Goal: Information Seeking & Learning: Learn about a topic

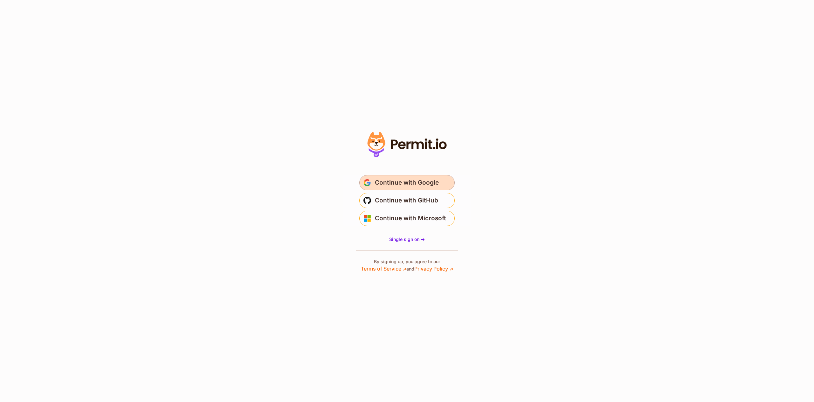
click at [424, 181] on span "Continue with Google" at bounding box center [407, 182] width 64 height 10
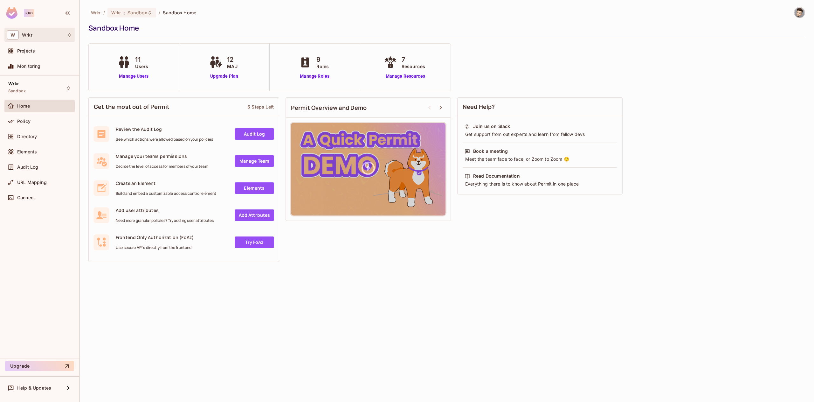
click at [34, 36] on div "W Wrkr" at bounding box center [39, 34] width 65 height 9
click at [65, 51] on span "ash-test" at bounding box center [71, 53] width 26 height 8
click at [27, 122] on span "Policy" at bounding box center [23, 121] width 13 height 5
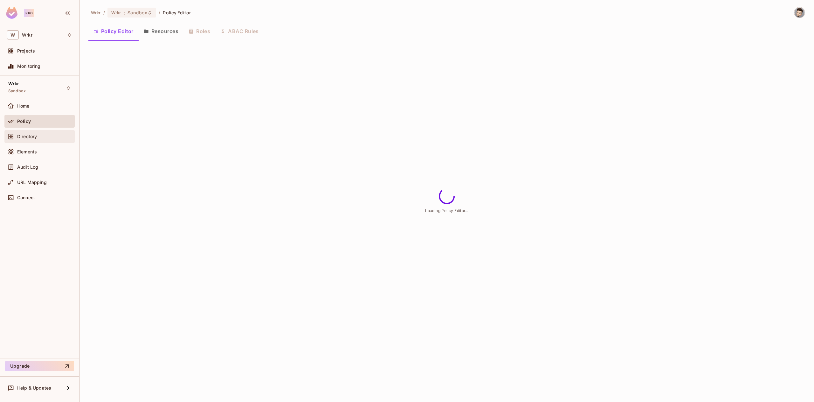
click at [29, 138] on span "Directory" at bounding box center [27, 136] width 20 height 5
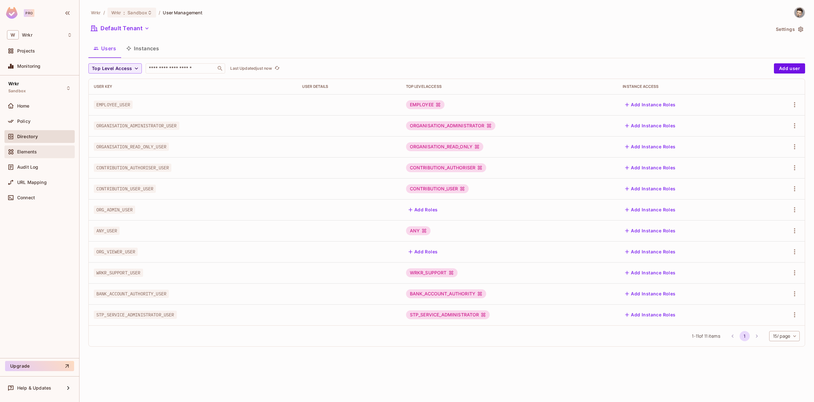
click at [39, 150] on div "Elements" at bounding box center [44, 151] width 55 height 5
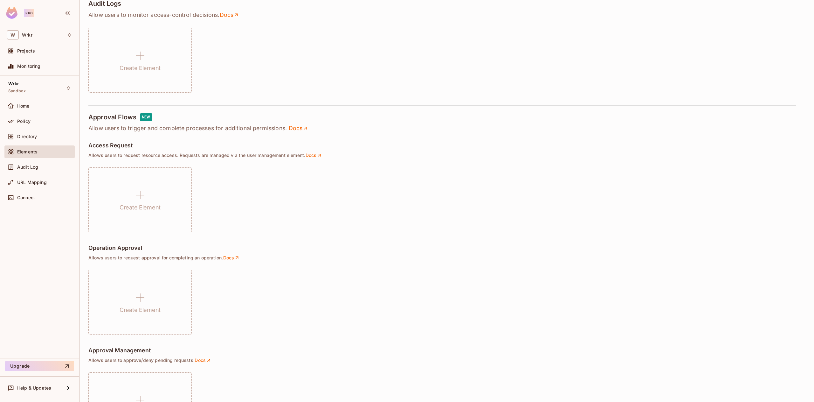
scroll to position [307, 0]
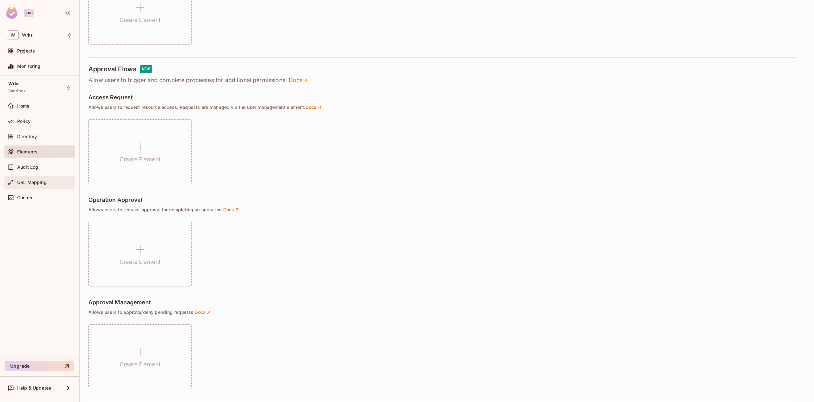
click at [34, 184] on span "URL Mapping" at bounding box center [32, 182] width 30 height 5
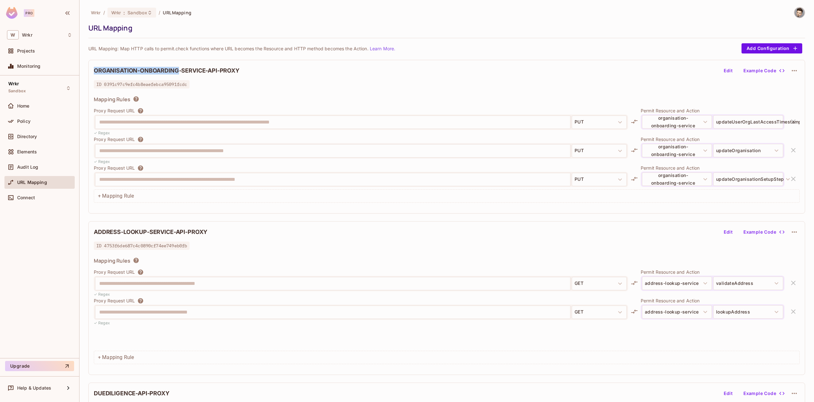
drag, startPoint x: 94, startPoint y: 71, endPoint x: 177, endPoint y: 72, distance: 83.3
click at [177, 72] on h2 "ORGANISATION-ONBOARDING-SERVICE-API-PROXY" at bounding box center [167, 71] width 146 height 8
copy h2 "ORGANISATION-ONBOARDING"
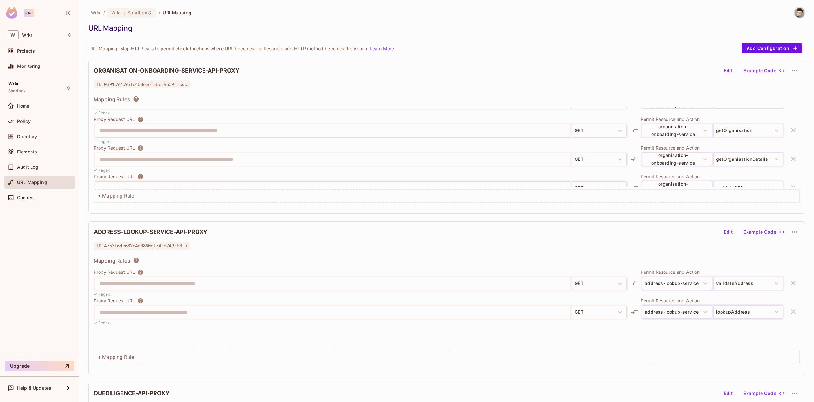
scroll to position [797, 0]
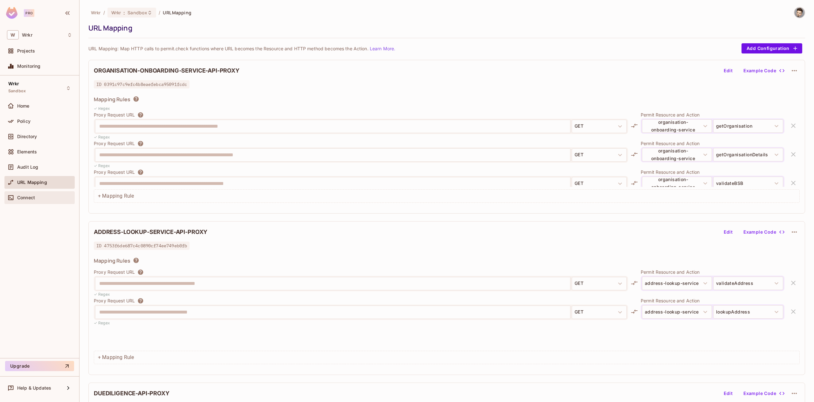
click at [23, 196] on span "Connect" at bounding box center [26, 197] width 18 height 5
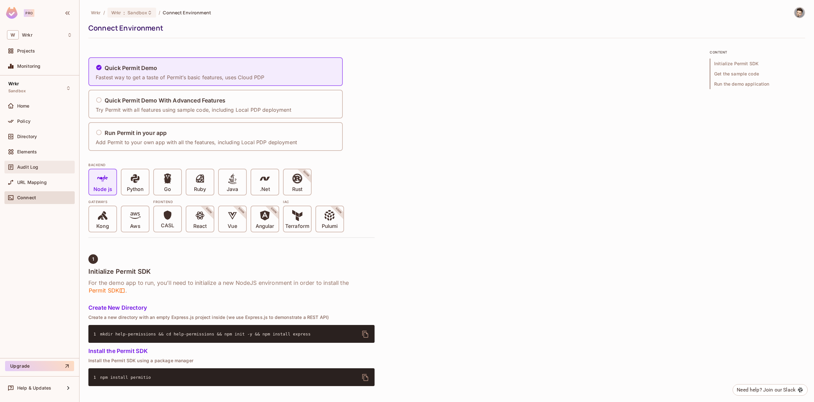
click at [34, 168] on span "Audit Log" at bounding box center [27, 166] width 21 height 5
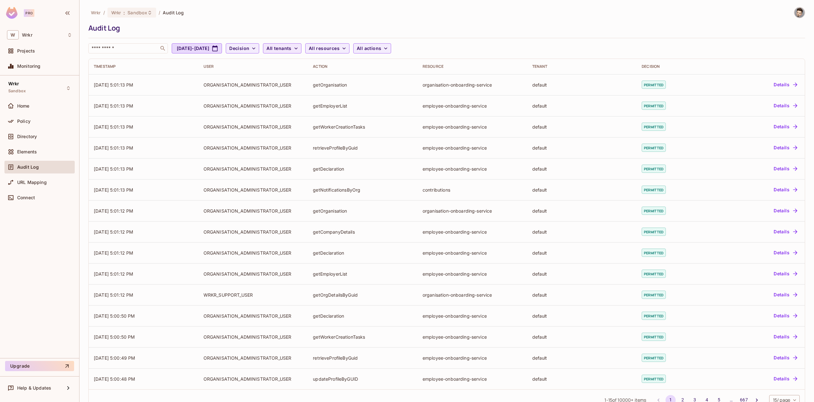
click at [299, 49] on icon "button" at bounding box center [296, 48] width 6 height 6
click at [324, 49] on div at bounding box center [407, 201] width 814 height 402
click at [389, 48] on icon "button" at bounding box center [385, 48] width 6 height 6
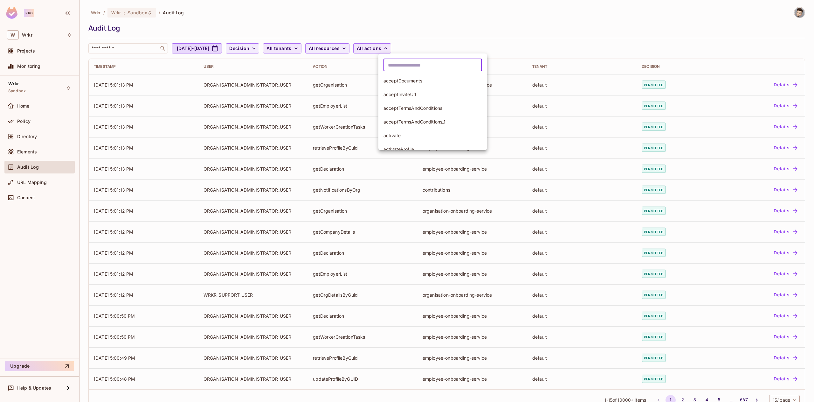
click at [426, 65] on input "text" at bounding box center [432, 65] width 99 height 13
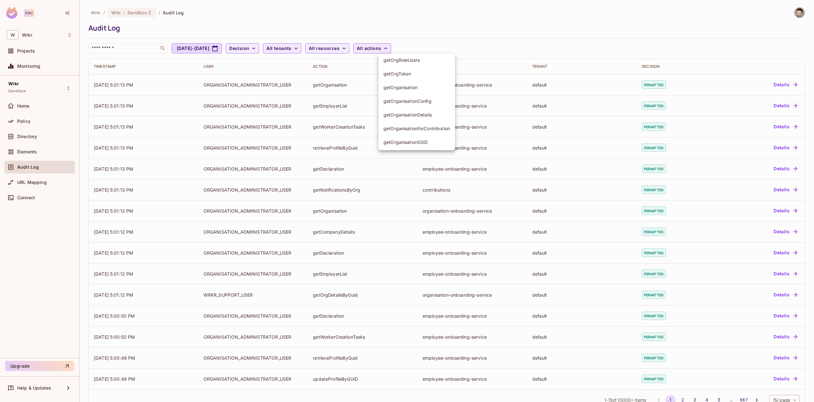
type input "*****"
click at [412, 89] on span "getOrganisation" at bounding box center [416, 87] width 66 height 6
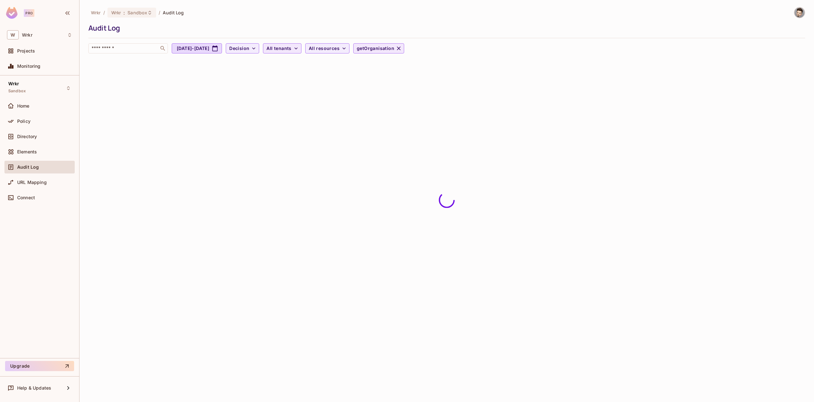
scroll to position [1812, 0]
click at [257, 50] on icon "button" at bounding box center [254, 48] width 6 height 6
click at [315, 49] on div at bounding box center [407, 201] width 814 height 402
click at [299, 50] on icon "button" at bounding box center [296, 48] width 6 height 6
click at [347, 49] on div at bounding box center [407, 201] width 814 height 402
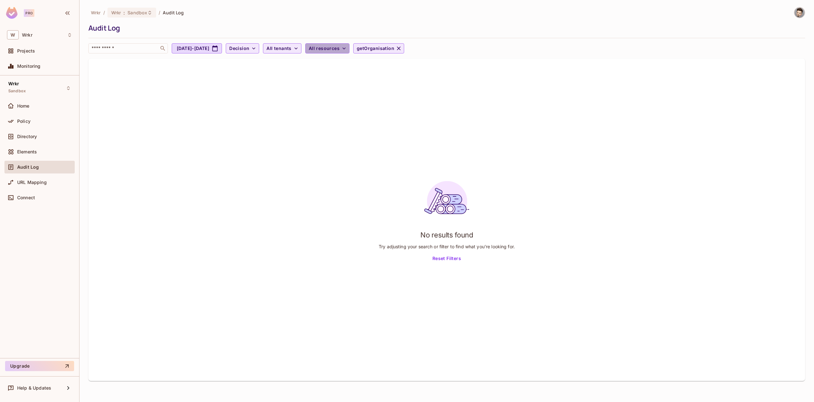
click at [340, 48] on span "All resources" at bounding box center [324, 49] width 31 height 8
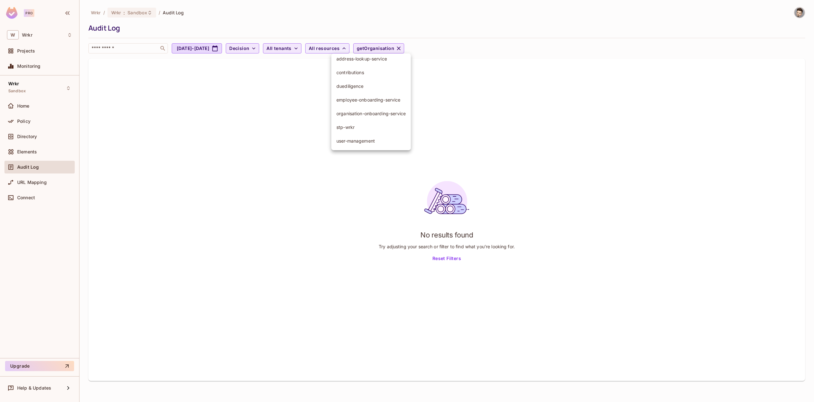
click at [369, 114] on span "organisation-onboarding-service" at bounding box center [370, 113] width 69 height 6
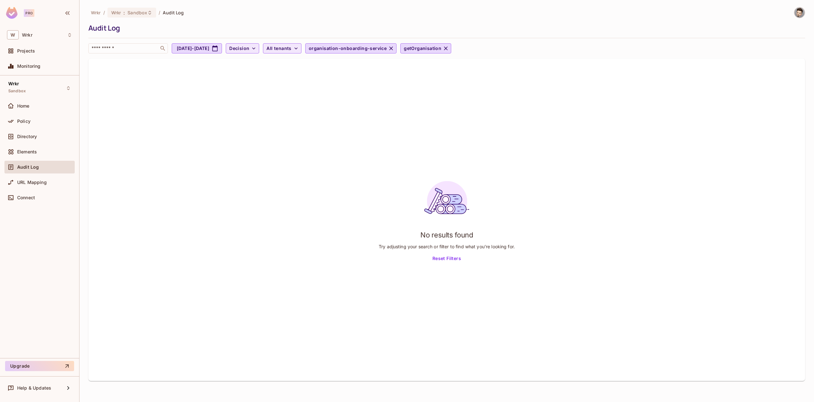
click at [448, 48] on icon "button" at bounding box center [446, 48] width 4 height 4
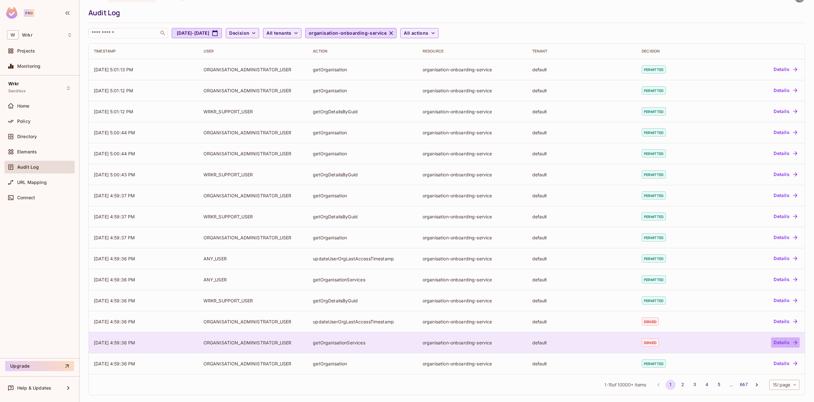
scroll to position [15, 0]
click at [780, 343] on button "Details" at bounding box center [785, 342] width 29 height 10
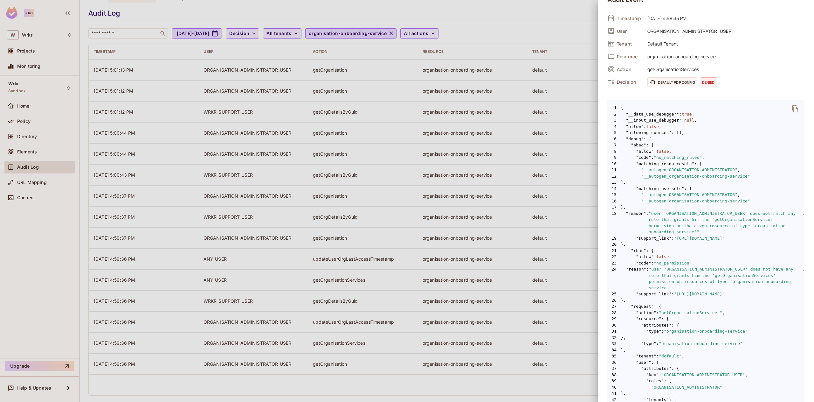
scroll to position [0, 0]
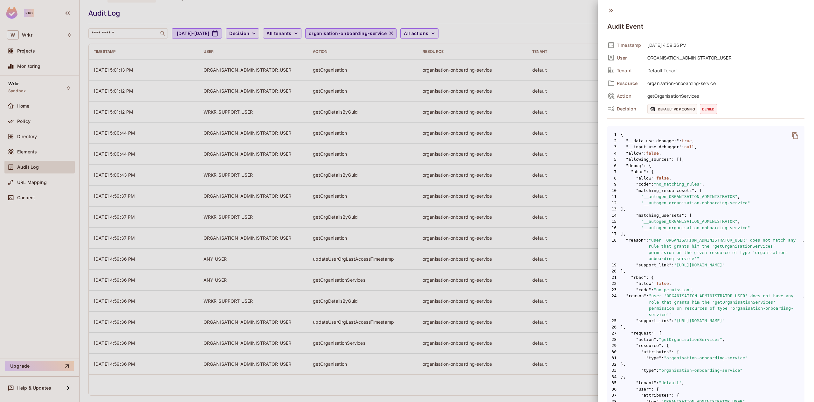
click at [807, 12] on div "Audit Event Timestamp 09/08/2025 4:59:36 PM User ORGANISATION_ADMINISTRATOR_USE…" at bounding box center [706, 201] width 216 height 402
click at [610, 10] on icon at bounding box center [610, 10] width 7 height 7
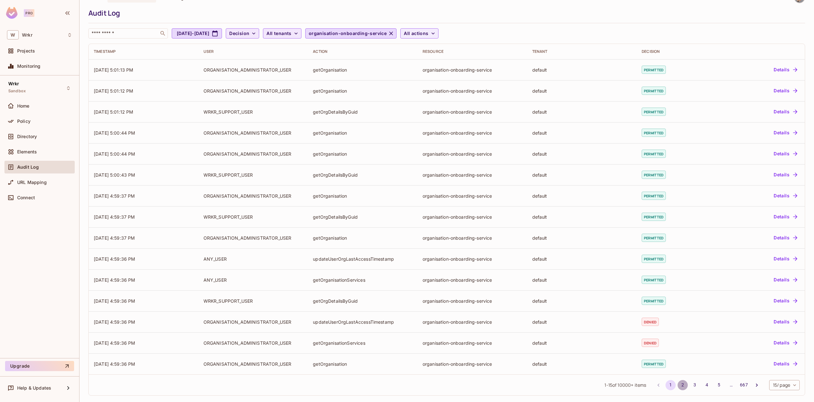
click at [684, 386] on button "2" at bounding box center [683, 385] width 10 height 10
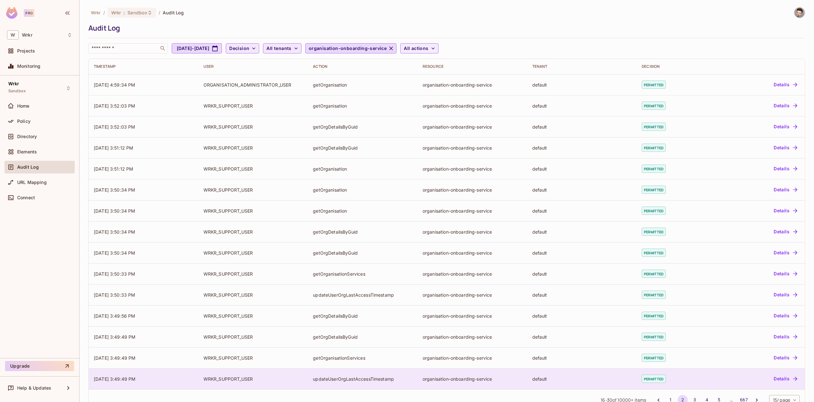
scroll to position [17, 0]
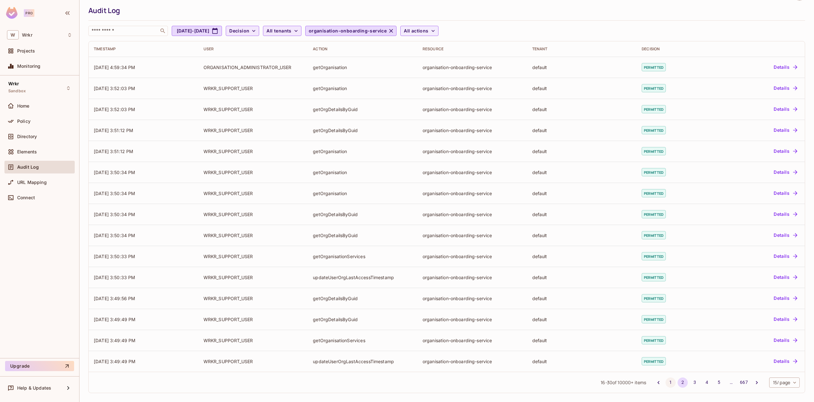
click at [668, 382] on button "1" at bounding box center [670, 382] width 10 height 10
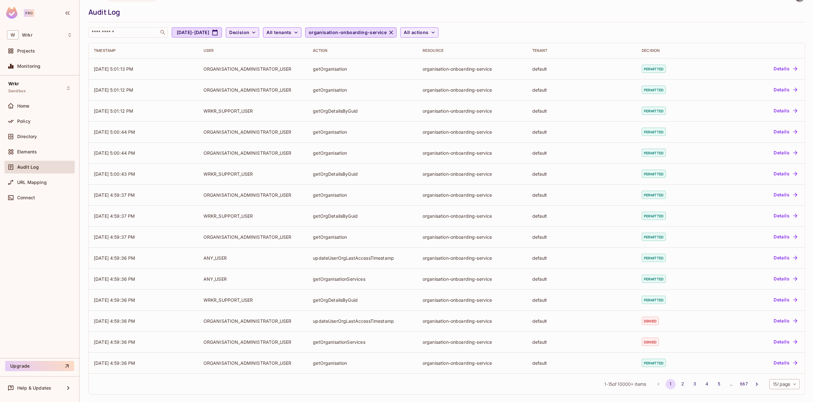
scroll to position [0, 0]
